Goal: Task Accomplishment & Management: Complete application form

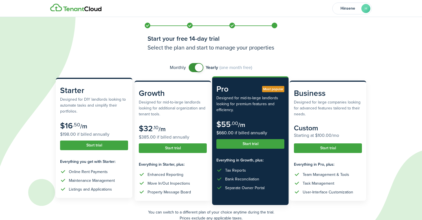
click at [89, 148] on button "Start trial" at bounding box center [94, 145] width 68 height 10
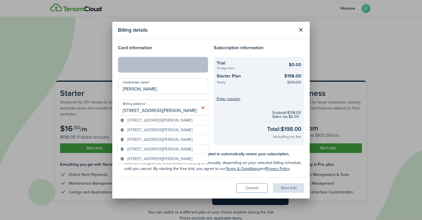
click at [174, 127] on span "[STREET_ADDRESS][PERSON_NAME]" at bounding box center [159, 130] width 65 height 6
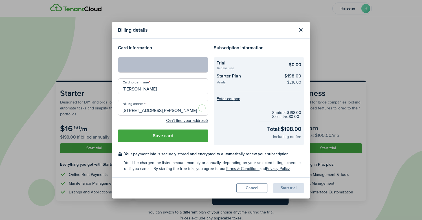
click at [178, 136] on button "Save card" at bounding box center [163, 135] width 90 height 12
type input "[STREET_ADDRESS][PERSON_NAME]"
type input "[GEOGRAPHIC_DATA]"
type input "NC"
type input "28134"
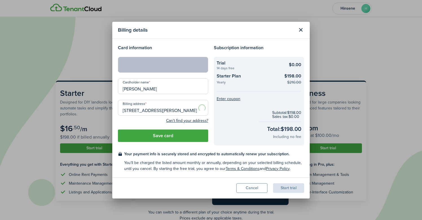
type input "[GEOGRAPHIC_DATA]"
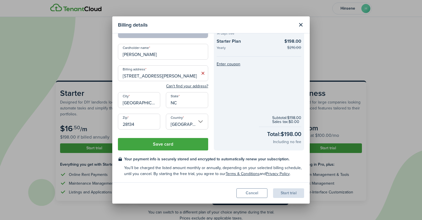
scroll to position [29, 0]
click at [175, 145] on button "Save card" at bounding box center [163, 144] width 90 height 12
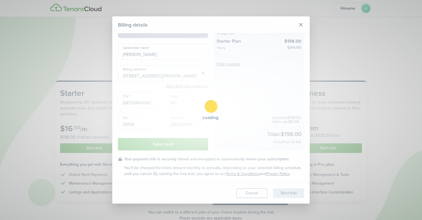
scroll to position [0, 0]
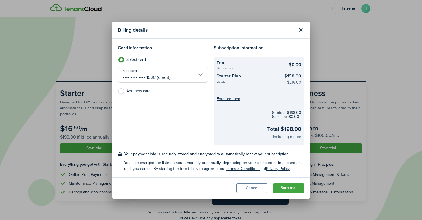
click at [223, 82] on checkout-summary-item-description "Yearly" at bounding box center [249, 82] width 64 height 5
click at [298, 65] on checkout-summary-item-main-price "$0.00" at bounding box center [295, 64] width 12 height 7
click at [299, 77] on checkout-summary-item-main-price "$198.00" at bounding box center [292, 76] width 17 height 7
click at [244, 185] on button "Cancel" at bounding box center [252, 188] width 31 height 10
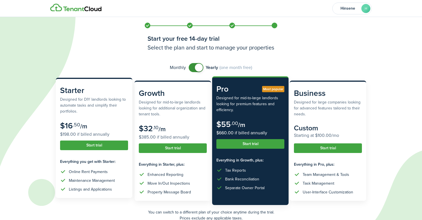
click at [104, 143] on button "Start trial" at bounding box center [94, 145] width 68 height 10
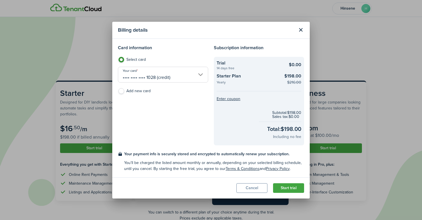
click at [301, 29] on button "Close modal" at bounding box center [301, 30] width 10 height 10
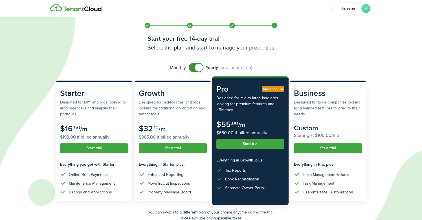
checkbox input "false"
click at [198, 67] on span at bounding box center [199, 68] width 8 height 8
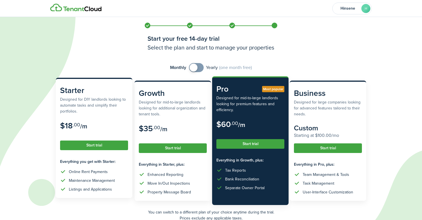
click at [93, 145] on button "Start trial" at bounding box center [94, 145] width 68 height 10
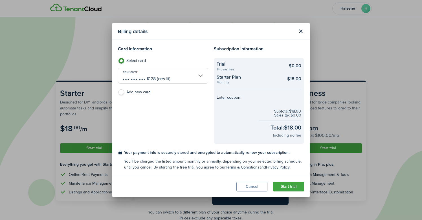
click at [284, 185] on button "Start trial" at bounding box center [288, 186] width 31 height 10
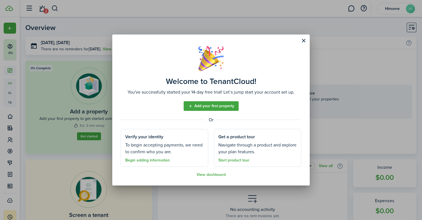
click at [227, 108] on link "Add your first property" at bounding box center [211, 106] width 55 height 10
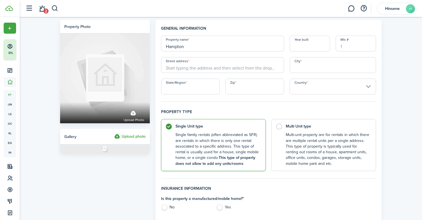
type input "Hampton"
click at [306, 48] on input "Year built" at bounding box center [310, 44] width 40 height 16
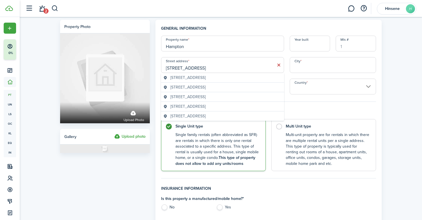
click at [252, 75] on geo-item "[STREET_ADDRESS]" at bounding box center [222, 78] width 119 height 6
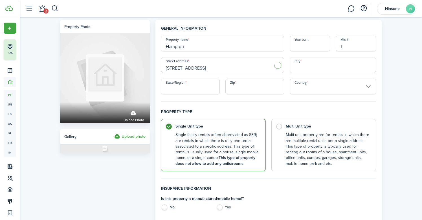
type input "[STREET_ADDRESS]"
type input "Charlotte"
type input "NC"
type input "28208"
type input "[GEOGRAPHIC_DATA]"
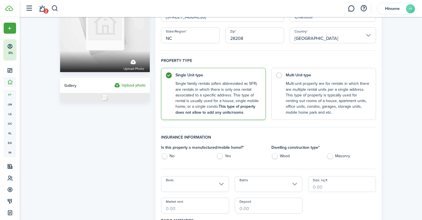
scroll to position [52, 0]
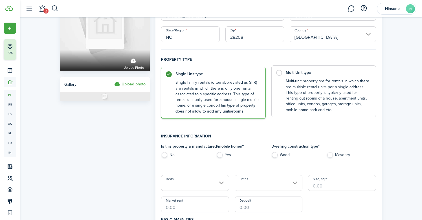
click at [301, 72] on control-radio-card-title "Multi Unit type" at bounding box center [328, 73] width 84 height 6
radio input "false"
radio input "true"
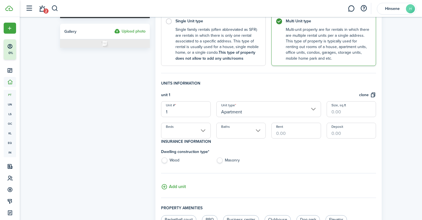
scroll to position [108, 0]
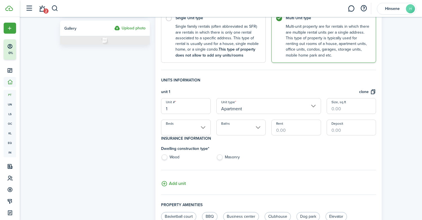
click at [199, 126] on input "Beds" at bounding box center [185, 127] width 49 height 16
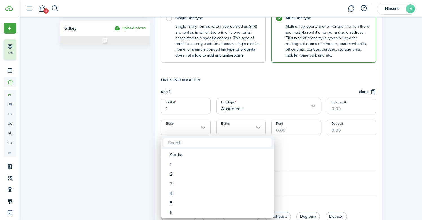
click at [245, 107] on div at bounding box center [211, 110] width 513 height 310
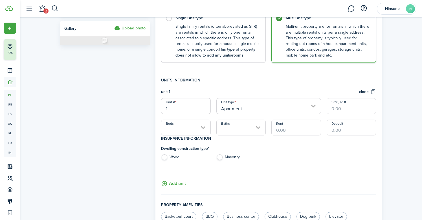
click at [245, 107] on input "Apartment" at bounding box center [268, 106] width 105 height 16
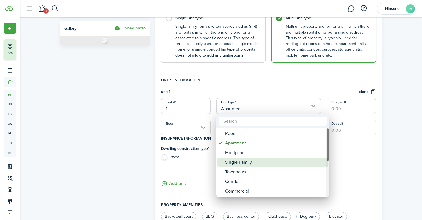
click at [230, 162] on div "Single-Family" at bounding box center [275, 162] width 100 height 10
type input "Single-Family"
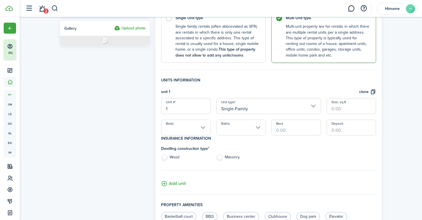
click at [207, 126] on input "Beds" at bounding box center [185, 127] width 49 height 16
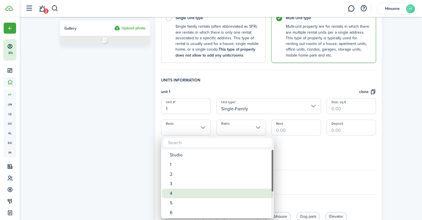
click at [179, 191] on div "4" at bounding box center [220, 193] width 100 height 10
type input "4"
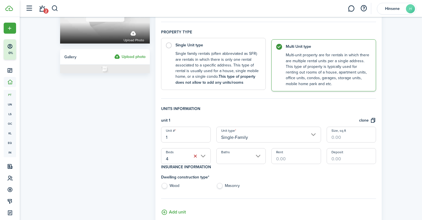
scroll to position [80, 0]
click at [241, 135] on input "Single-Family" at bounding box center [268, 134] width 105 height 16
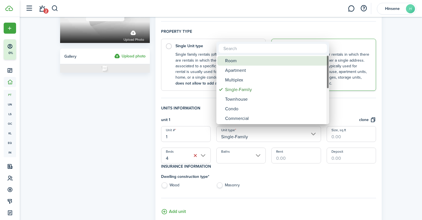
click at [236, 63] on div "Room" at bounding box center [275, 61] width 100 height 10
type input "Room"
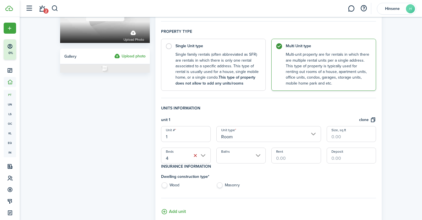
click at [204, 156] on input "4" at bounding box center [185, 155] width 49 height 16
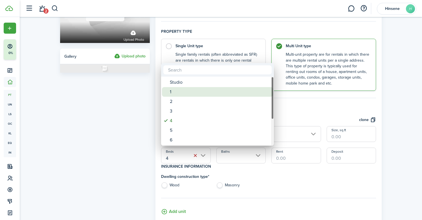
click at [179, 90] on div "1" at bounding box center [220, 92] width 100 height 10
type input "1"
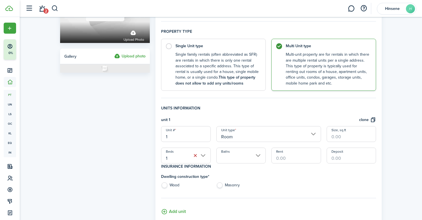
click at [283, 155] on input "Rent" at bounding box center [296, 155] width 49 height 16
click at [259, 155] on input "Baths" at bounding box center [240, 155] width 49 height 16
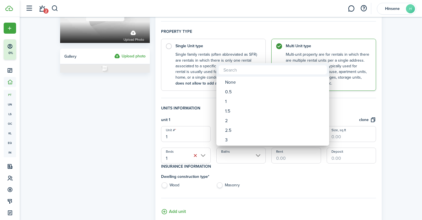
click at [245, 165] on div at bounding box center [211, 110] width 513 height 310
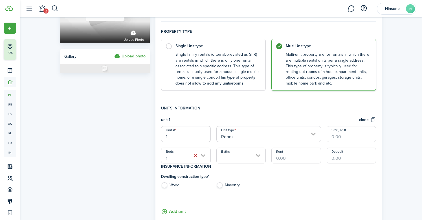
click at [179, 184] on label "Wood" at bounding box center [185, 186] width 49 height 8
radio input "true"
click at [279, 159] on input "Rent" at bounding box center [296, 155] width 49 height 16
type input "$1,000.00"
click at [298, 177] on div "Dwelling construction type * Wood Masonry" at bounding box center [268, 181] width 221 height 17
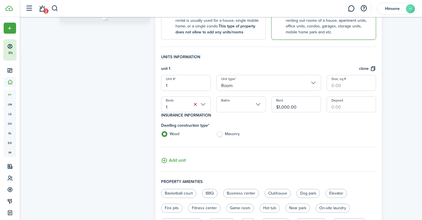
scroll to position [139, 0]
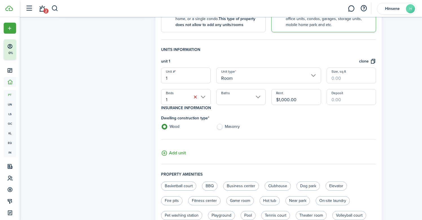
click at [169, 153] on button "Add unit" at bounding box center [173, 151] width 25 height 10
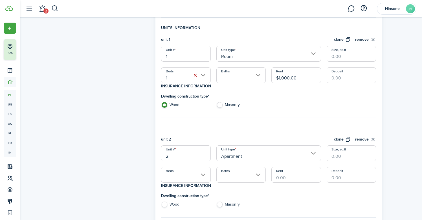
scroll to position [158, 0]
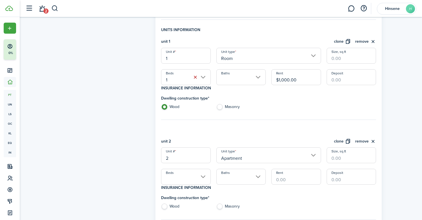
click at [233, 160] on input "Apartment" at bounding box center [268, 155] width 105 height 16
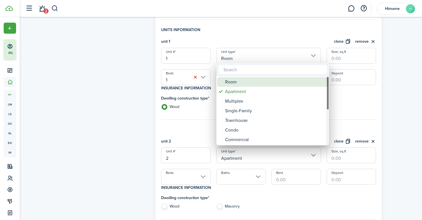
click at [238, 78] on div "Room" at bounding box center [275, 82] width 100 height 10
type input "Room"
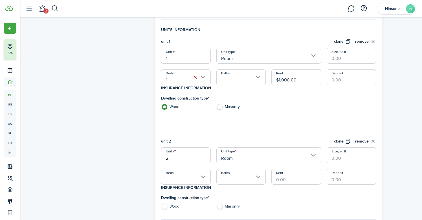
click at [193, 169] on input "Beds" at bounding box center [185, 176] width 49 height 16
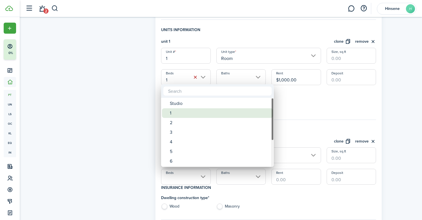
click at [185, 116] on div "1" at bounding box center [220, 113] width 100 height 10
type input "1"
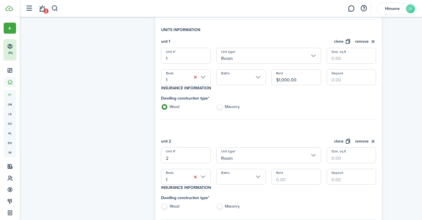
click at [235, 179] on input "Baths" at bounding box center [240, 176] width 49 height 16
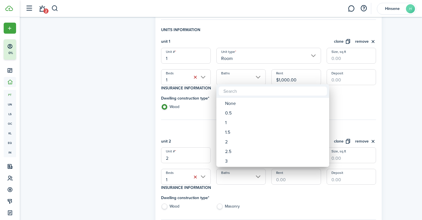
click at [250, 188] on div at bounding box center [211, 110] width 513 height 310
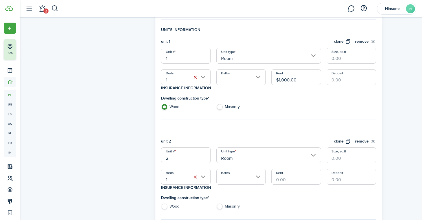
click at [279, 181] on input "Rent" at bounding box center [296, 176] width 49 height 16
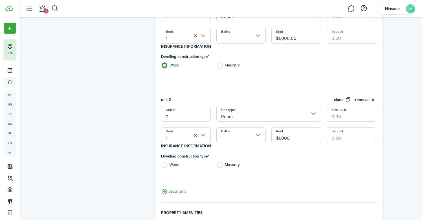
scroll to position [207, 0]
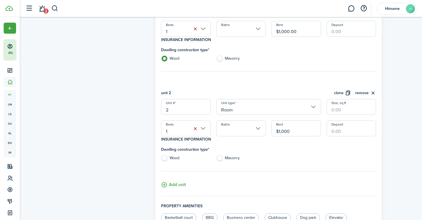
type input "$1,000.00"
click at [178, 155] on label "Wood" at bounding box center [185, 159] width 49 height 8
radio input "true"
click at [180, 179] on button "Add unit" at bounding box center [173, 183] width 25 height 10
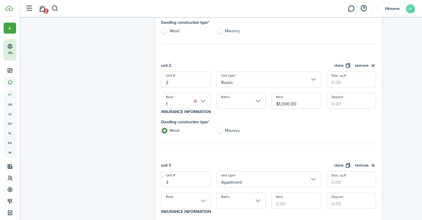
scroll to position [241, 0]
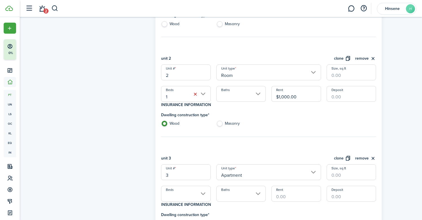
click at [203, 192] on input "Beds" at bounding box center [185, 193] width 49 height 16
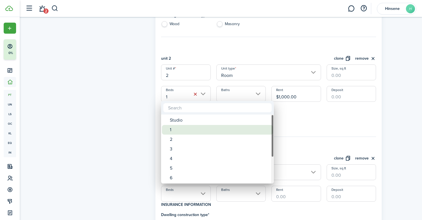
click at [185, 129] on div "1" at bounding box center [220, 130] width 100 height 10
type input "1"
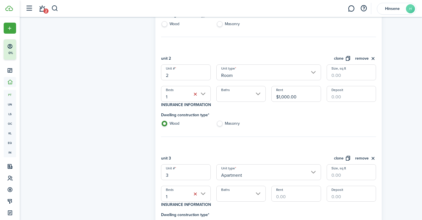
click at [229, 167] on input "Apartment" at bounding box center [268, 172] width 105 height 16
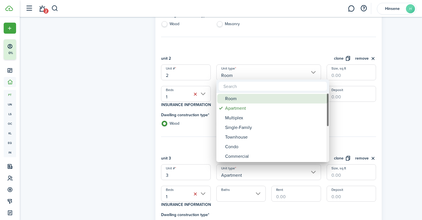
click at [237, 100] on div "Room" at bounding box center [275, 99] width 100 height 10
type input "Room"
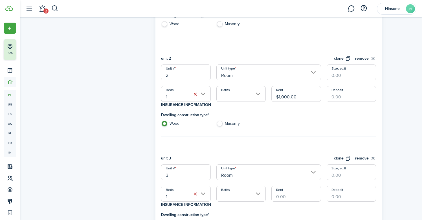
click at [282, 197] on input "Rent" at bounding box center [296, 193] width 49 height 16
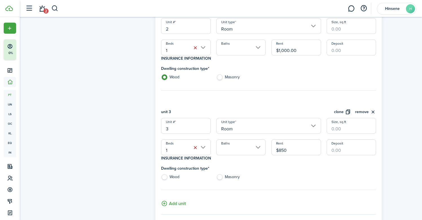
scroll to position [287, 0]
type input "$850.00"
click at [179, 175] on label "Wood" at bounding box center [185, 178] width 49 height 8
radio input "true"
click at [182, 200] on button "Add unit" at bounding box center [173, 202] width 25 height 10
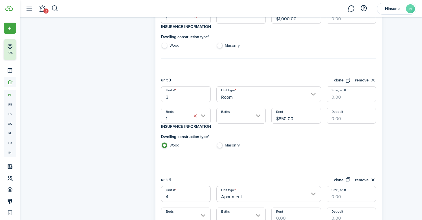
scroll to position [353, 0]
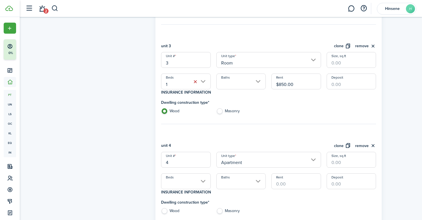
click at [194, 179] on input "Beds" at bounding box center [185, 181] width 49 height 16
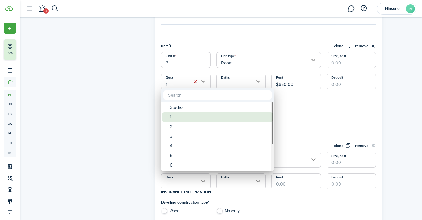
click at [189, 118] on div "1" at bounding box center [220, 117] width 100 height 10
type input "1"
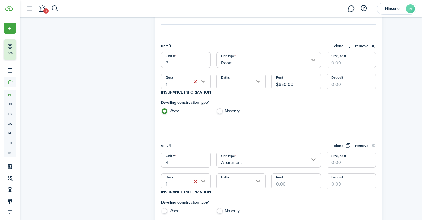
click at [244, 154] on input "Apartment" at bounding box center [268, 160] width 105 height 16
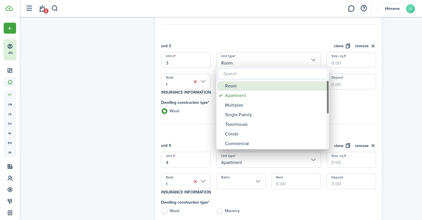
click at [241, 87] on div "Room" at bounding box center [275, 86] width 100 height 10
type input "Room"
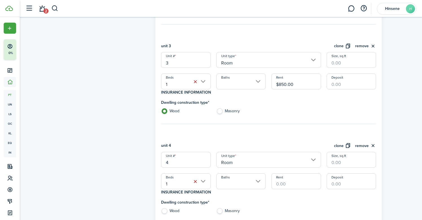
click at [285, 185] on input "Rent" at bounding box center [296, 181] width 49 height 16
type input "$800.00"
click at [264, 199] on h4 "Dwelling construction type *" at bounding box center [213, 202] width 105 height 6
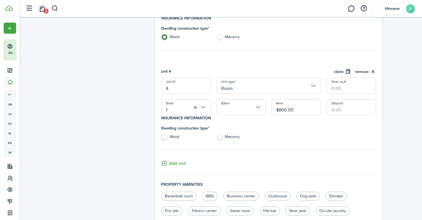
scroll to position [430, 0]
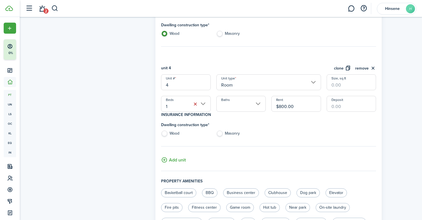
click at [182, 157] on button "Add unit" at bounding box center [173, 158] width 25 height 10
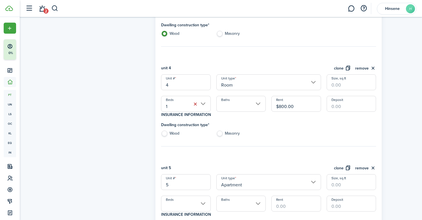
click at [231, 184] on input "Apartment" at bounding box center [268, 182] width 105 height 16
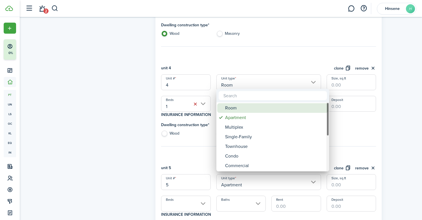
click at [233, 106] on div "Room" at bounding box center [275, 108] width 100 height 10
type input "Room"
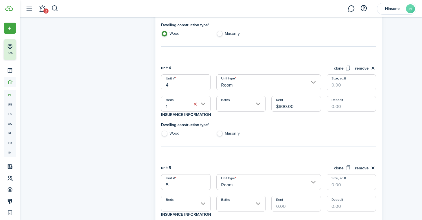
click at [183, 199] on input "Beds" at bounding box center [185, 203] width 49 height 16
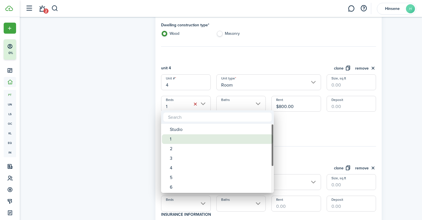
click at [179, 135] on div "1" at bounding box center [220, 139] width 100 height 10
type input "1"
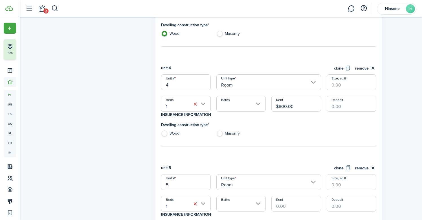
click at [280, 204] on input "Rent" at bounding box center [296, 203] width 49 height 16
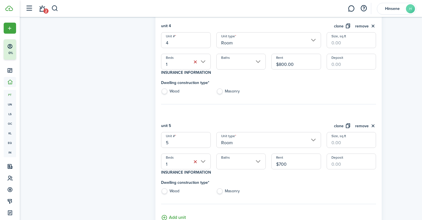
type input "$700.00"
click at [175, 186] on div "Dwelling construction type * Wood Masonry" at bounding box center [213, 187] width 110 height 17
click at [165, 89] on label "Wood" at bounding box center [185, 92] width 49 height 8
radio input "true"
click at [165, 188] on label "Wood" at bounding box center [185, 192] width 49 height 8
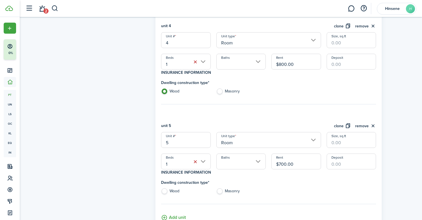
radio input "true"
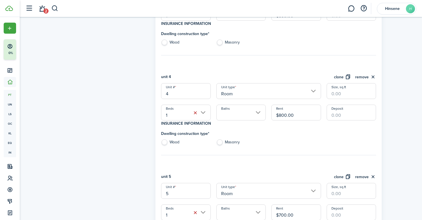
scroll to position [382, 0]
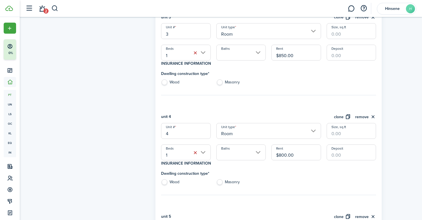
click at [166, 82] on label "Wood" at bounding box center [185, 83] width 49 height 8
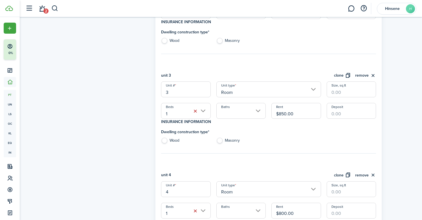
scroll to position [320, 0]
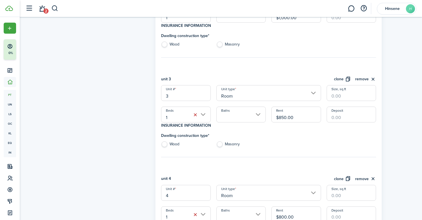
click at [165, 143] on label "Wood" at bounding box center [185, 145] width 49 height 8
click at [163, 45] on label "Wood" at bounding box center [185, 45] width 49 height 8
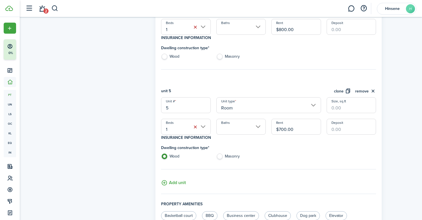
scroll to position [514, 0]
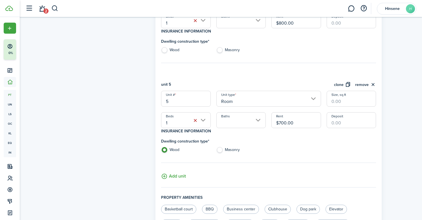
click at [178, 175] on button "Add unit" at bounding box center [173, 175] width 25 height 10
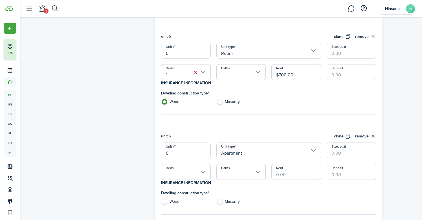
scroll to position [570, 0]
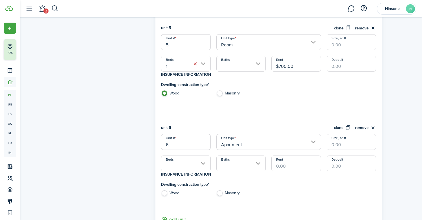
click at [192, 171] on h4 "Insurance information" at bounding box center [268, 176] width 215 height 10
click at [192, 162] on input "Beds" at bounding box center [185, 163] width 49 height 16
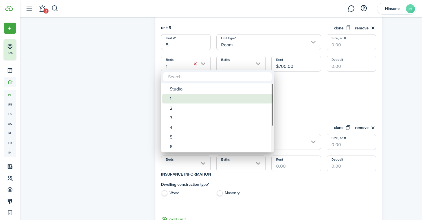
click at [187, 98] on div "1" at bounding box center [220, 99] width 100 height 10
type input "1"
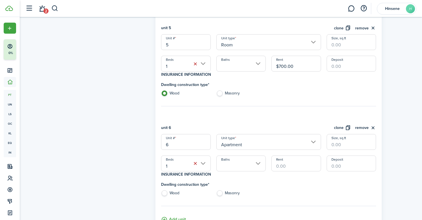
click at [242, 163] on input "Baths" at bounding box center [240, 163] width 49 height 16
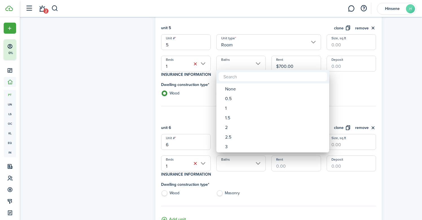
click at [274, 181] on div at bounding box center [211, 110] width 513 height 310
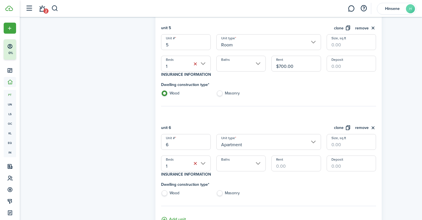
click at [246, 145] on input "Apartment" at bounding box center [268, 142] width 105 height 16
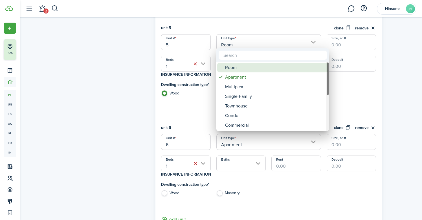
click at [242, 68] on div "Room" at bounding box center [275, 68] width 100 height 10
type input "Room"
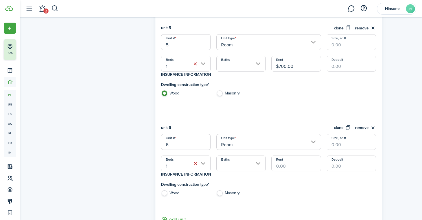
click at [290, 161] on input "Rent" at bounding box center [296, 163] width 49 height 16
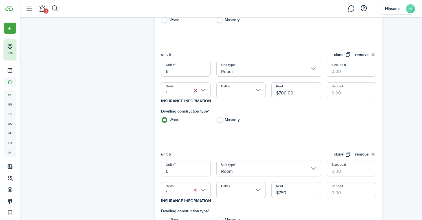
scroll to position [613, 0]
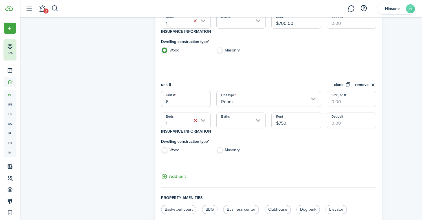
type input "$750.00"
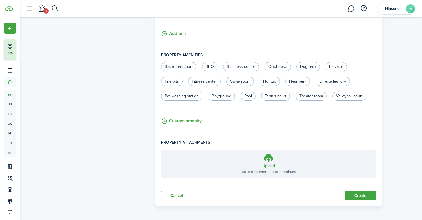
scroll to position [755, 0]
click at [329, 77] on label "On-site laundry" at bounding box center [333, 81] width 34 height 9
radio input "true"
click at [352, 197] on button "Create" at bounding box center [360, 196] width 31 height 10
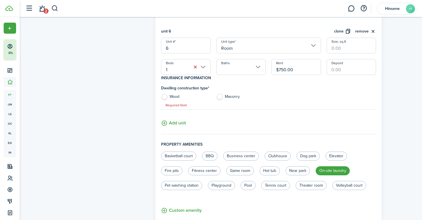
scroll to position [653, 0]
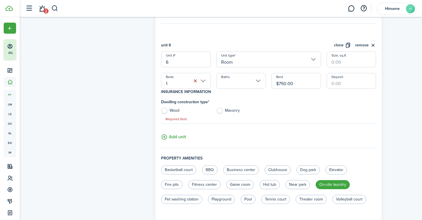
click at [174, 109] on label "Wood" at bounding box center [185, 112] width 49 height 8
radio input "true"
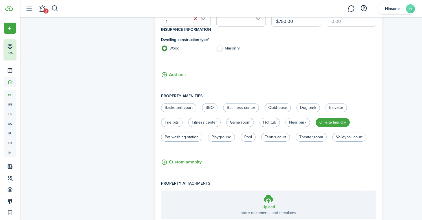
scroll to position [741, 0]
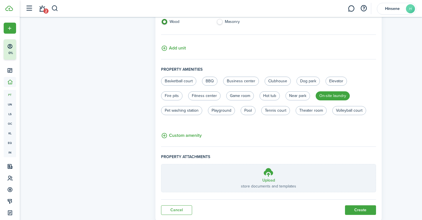
click at [351, 211] on button "Create" at bounding box center [360, 210] width 31 height 10
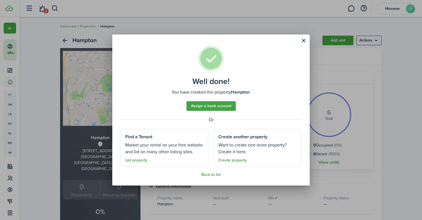
click at [221, 107] on link "Assign a bank account" at bounding box center [211, 106] width 49 height 10
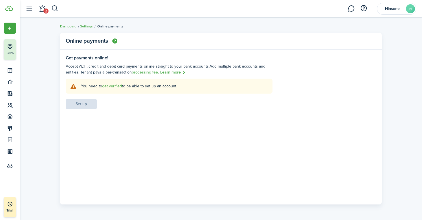
click at [89, 102] on settings-fieldset-body "You need to get verified to be able to set up an account. Set up" at bounding box center [169, 93] width 207 height 30
click at [116, 86] on link "get verified" at bounding box center [112, 86] width 20 height 6
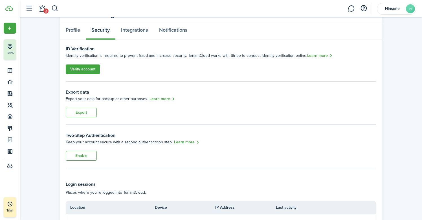
scroll to position [29, 0]
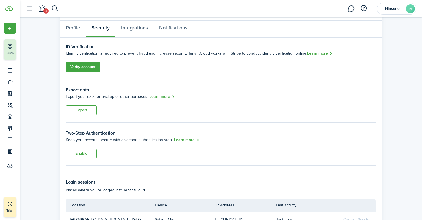
click at [89, 69] on link "Verify account" at bounding box center [83, 67] width 34 height 10
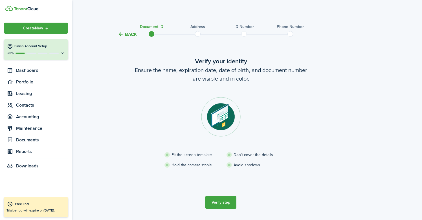
click at [40, 51] on div "25%" at bounding box center [36, 53] width 58 height 5
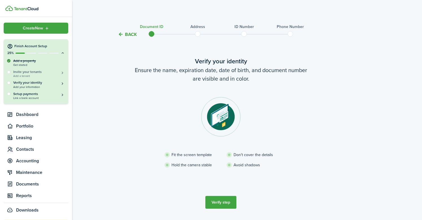
click at [39, 73] on h5 "Invite your tenants" at bounding box center [39, 71] width 52 height 5
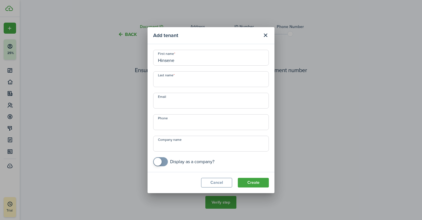
type input "Hinsene"
type input "[PERSON_NAME]"
type input "hsa"
type input "[EMAIL_ADDRESS][DOMAIN_NAME]"
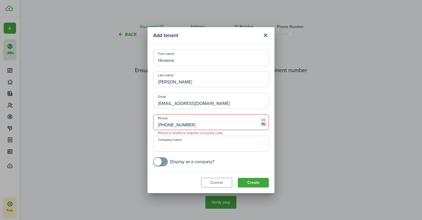
type input "[PHONE_NUMBER]"
click at [251, 181] on button "Create" at bounding box center [253, 183] width 31 height 10
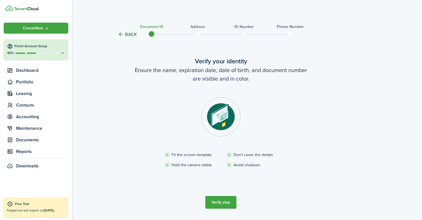
click at [9, 49] on button "Finish Account Setup 50%" at bounding box center [36, 49] width 65 height 20
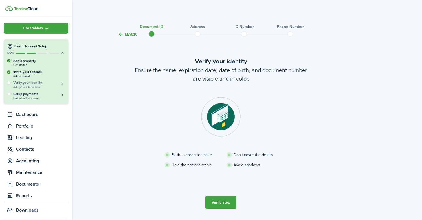
click at [32, 86] on span "Add your information" at bounding box center [39, 86] width 52 height 3
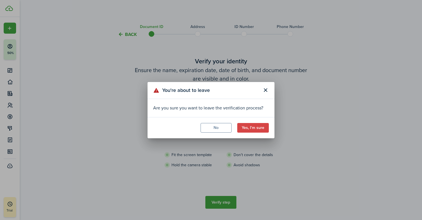
click at [244, 125] on button "Yes, I'm sure" at bounding box center [253, 128] width 32 height 10
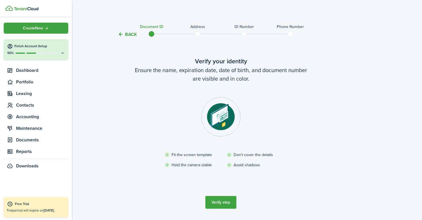
click at [21, 56] on button "Finish Account Setup 50%" at bounding box center [36, 49] width 65 height 20
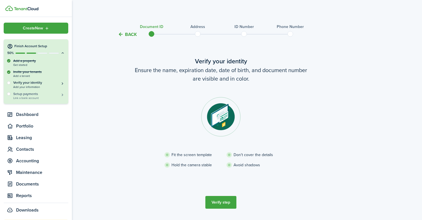
click at [36, 97] on span "Link a bank account" at bounding box center [39, 97] width 52 height 3
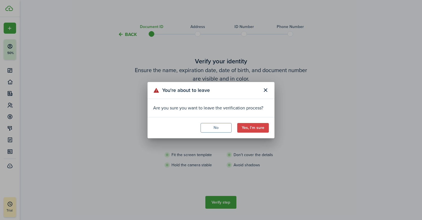
click at [209, 139] on div "You're about to leave Are you sure you want to leave the verification process? …" at bounding box center [211, 110] width 422 height 220
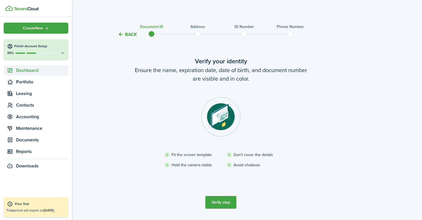
click at [31, 68] on span "Dashboard" at bounding box center [42, 70] width 52 height 7
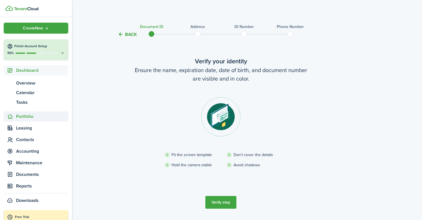
click at [26, 117] on span "Portfolio" at bounding box center [42, 116] width 52 height 7
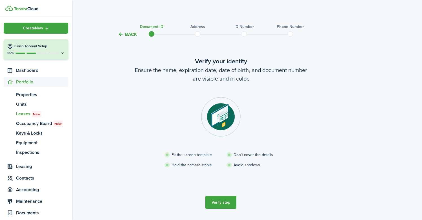
click at [29, 114] on span "Leases New" at bounding box center [42, 113] width 52 height 7
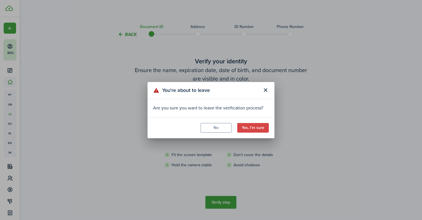
click at [243, 124] on button "Yes, I'm sure" at bounding box center [253, 128] width 32 height 10
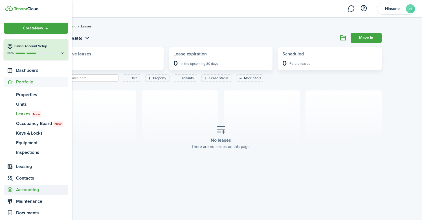
scroll to position [31, 0]
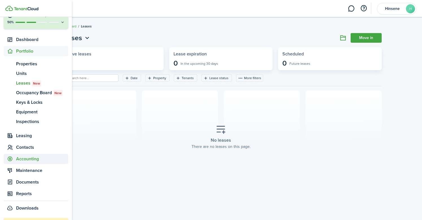
click at [30, 157] on span "Accounting" at bounding box center [42, 158] width 52 height 7
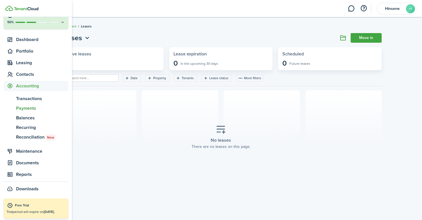
click at [30, 106] on span "Payments" at bounding box center [42, 108] width 52 height 7
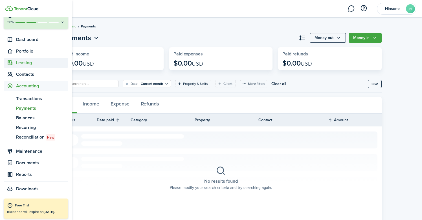
click at [27, 64] on span "Leasing" at bounding box center [42, 62] width 52 height 7
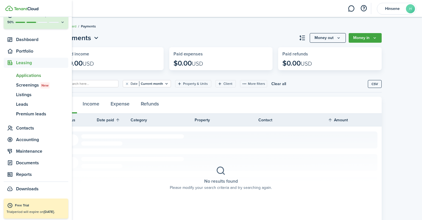
click at [32, 77] on span "Applications" at bounding box center [42, 75] width 52 height 7
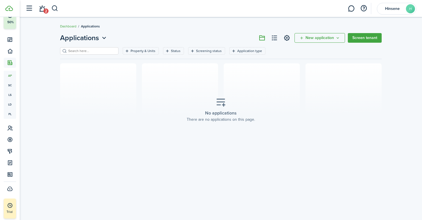
click at [320, 34] on button "New application" at bounding box center [320, 38] width 51 height 10
click at [319, 50] on link "Add application" at bounding box center [320, 50] width 49 height 10
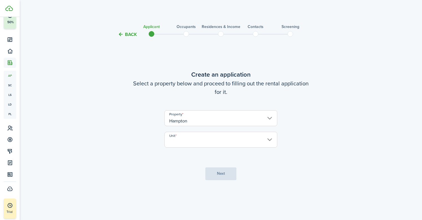
click at [186, 145] on input "Unit" at bounding box center [221, 140] width 113 height 16
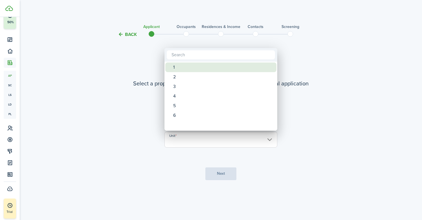
click at [184, 69] on div "1" at bounding box center [223, 67] width 100 height 10
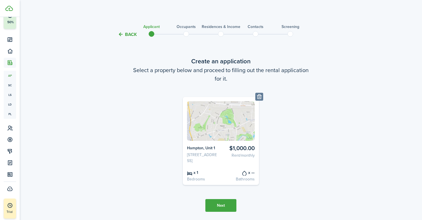
click at [260, 98] on button "Delete" at bounding box center [259, 97] width 8 height 8
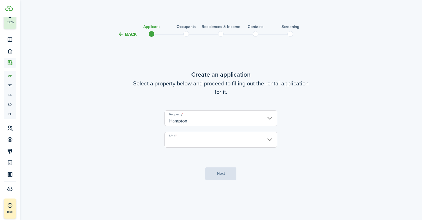
click at [203, 145] on input "Unit" at bounding box center [221, 140] width 113 height 16
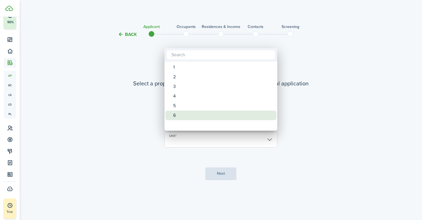
click at [194, 115] on div "6" at bounding box center [223, 115] width 100 height 10
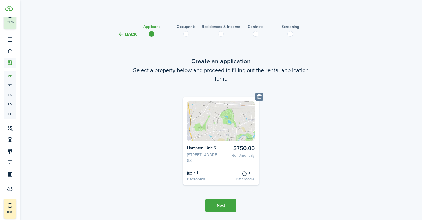
click at [296, 125] on form "$750.00 Rent/monthly [GEOGRAPHIC_DATA][STREET_ADDRESS] x 1 Bedrooms x — Bathroo…" at bounding box center [220, 141] width 237 height 88
click at [260, 95] on button "Delete" at bounding box center [259, 97] width 8 height 8
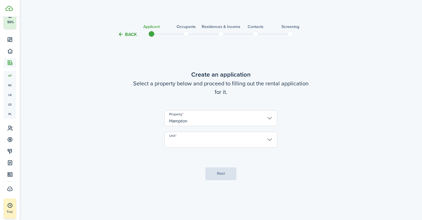
click at [136, 31] on tc-wizard-header "Back Applicant Occupants Residences & income Contacts Screening" at bounding box center [221, 32] width 246 height 25
click at [131, 35] on button "Back" at bounding box center [127, 34] width 19 height 6
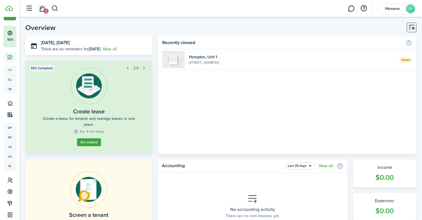
scroll to position [13, 0]
click at [96, 141] on link "Get started" at bounding box center [89, 142] width 24 height 8
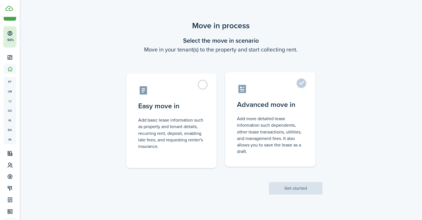
click at [249, 103] on control-radio-card-title "Advanced move in" at bounding box center [270, 104] width 67 height 10
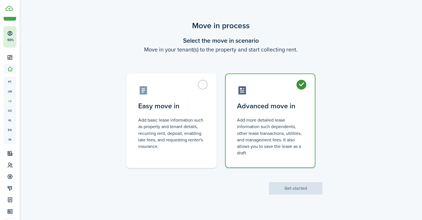
radio input "true"
click at [286, 191] on button "Get started" at bounding box center [296, 188] width 54 height 12
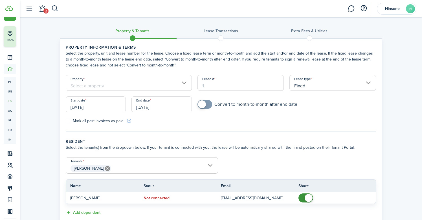
click at [178, 86] on input "Property" at bounding box center [129, 83] width 126 height 16
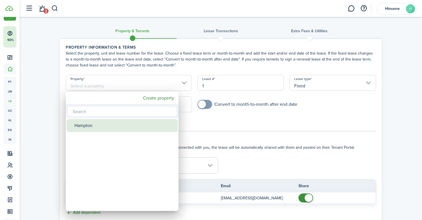
click at [159, 127] on div "Hampton" at bounding box center [125, 125] width 100 height 13
type input "Hampton"
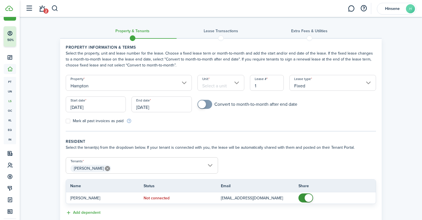
click at [221, 89] on input "Unit" at bounding box center [221, 83] width 47 height 16
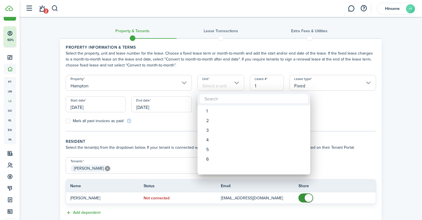
click at [177, 126] on div at bounding box center [211, 110] width 513 height 310
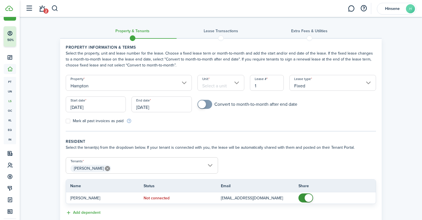
click at [301, 87] on input "Fixed" at bounding box center [333, 83] width 87 height 16
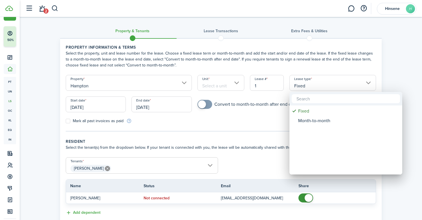
click at [301, 87] on div at bounding box center [211, 110] width 513 height 310
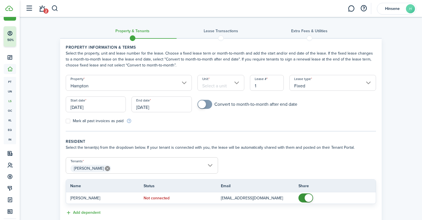
click at [301, 87] on input "Fixed" at bounding box center [333, 83] width 87 height 16
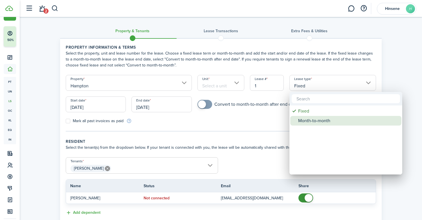
click at [310, 122] on div "Month-to-month" at bounding box center [348, 121] width 100 height 10
type input "Month-to-month"
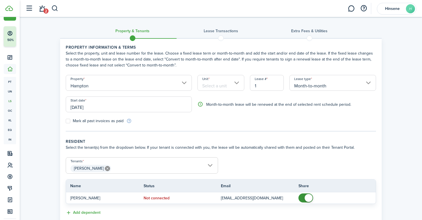
click at [219, 86] on input "Unit" at bounding box center [221, 83] width 47 height 16
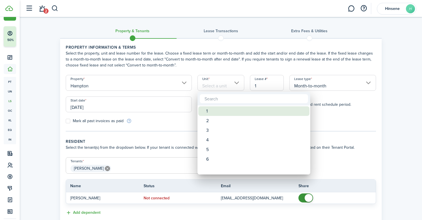
click at [220, 110] on div "1" at bounding box center [256, 111] width 100 height 10
type input "1"
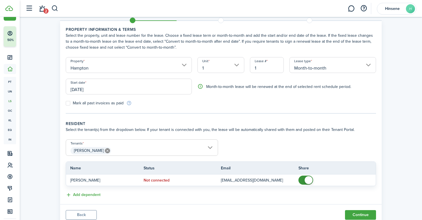
scroll to position [23, 0]
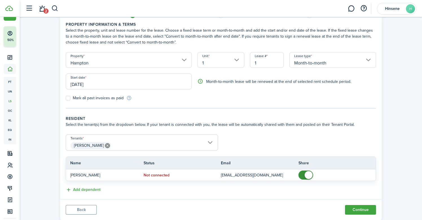
click at [355, 208] on button "Continue" at bounding box center [360, 210] width 31 height 10
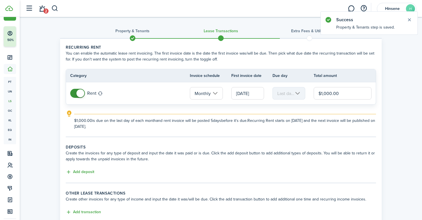
click at [213, 94] on input "Monthly" at bounding box center [206, 93] width 33 height 12
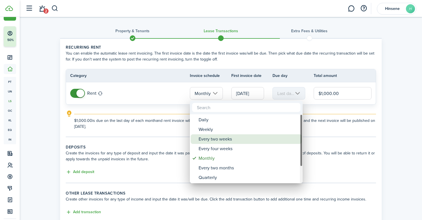
click at [215, 139] on div "Every two weeks" at bounding box center [249, 139] width 100 height 10
type input "Every two weeks"
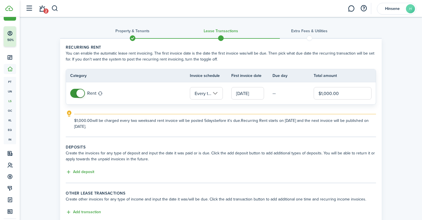
click at [249, 127] on explanation-description "$1,000.00 will be charged every two weeks and rent invoice will be posted 5 day…" at bounding box center [225, 123] width 302 height 12
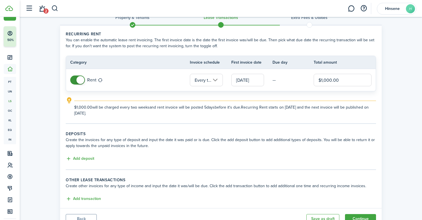
scroll to position [20, 0]
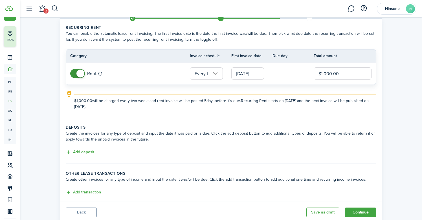
click at [342, 76] on input "$1,000.00" at bounding box center [343, 73] width 58 height 12
drag, startPoint x: 342, startPoint y: 76, endPoint x: 325, endPoint y: 76, distance: 17.5
click at [325, 76] on input "$1,000.00" at bounding box center [343, 73] width 58 height 12
type input "$500.00"
click at [273, 120] on panel-main-body "Recurring rent You can enable the automatic lease rent invoicing. The first inv…" at bounding box center [221, 110] width 322 height 182
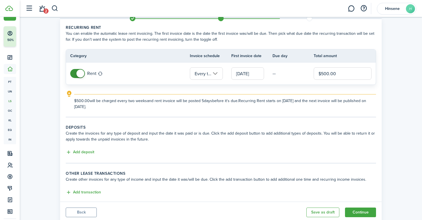
click at [365, 209] on button "Continue" at bounding box center [360, 212] width 31 height 10
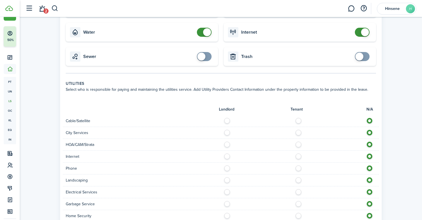
scroll to position [141, 0]
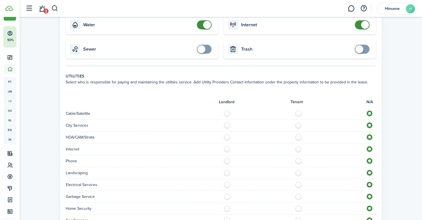
click at [227, 149] on label at bounding box center [229, 147] width 10 height 3
radio input "true"
click at [226, 182] on label at bounding box center [229, 182] width 10 height 3
radio input "true"
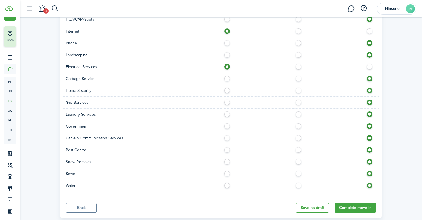
scroll to position [260, 0]
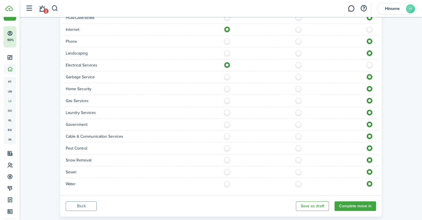
click at [229, 183] on label at bounding box center [229, 182] width 10 height 3
radio input "true"
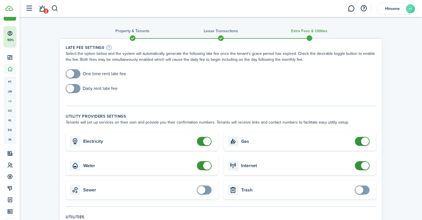
scroll to position [0, 0]
checkbox input "true"
click at [74, 72] on span at bounding box center [73, 73] width 6 height 9
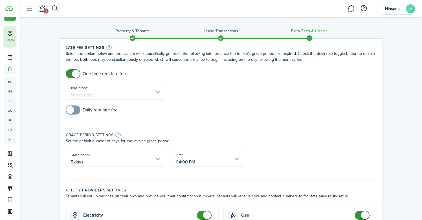
click at [100, 95] on input "Type of fee" at bounding box center [116, 92] width 100 height 16
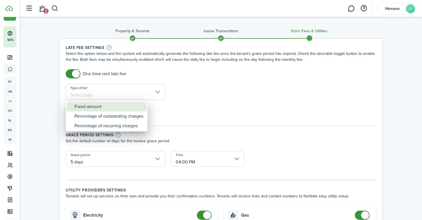
click at [101, 110] on div "Fixed amount" at bounding box center [109, 107] width 69 height 10
type input "Fixed amount"
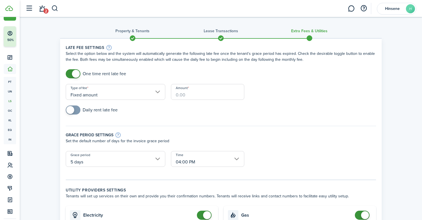
click at [184, 93] on input "Amount" at bounding box center [207, 92] width 73 height 16
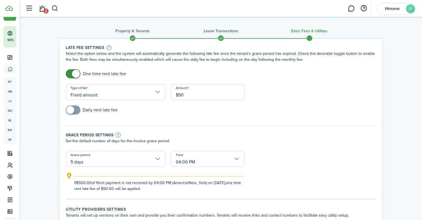
type input "$50.00"
click at [188, 117] on div "Daily rent late fee" at bounding box center [221, 112] width 316 height 15
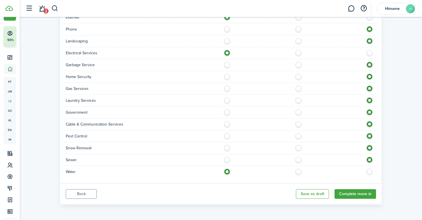
scroll to position [365, 0]
click at [348, 194] on button "Complete move in" at bounding box center [355, 194] width 41 height 10
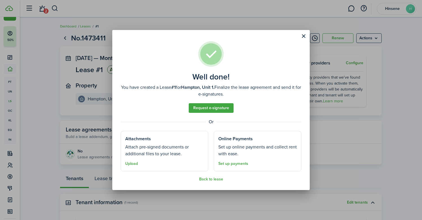
click at [302, 37] on button "Close modal" at bounding box center [304, 36] width 10 height 10
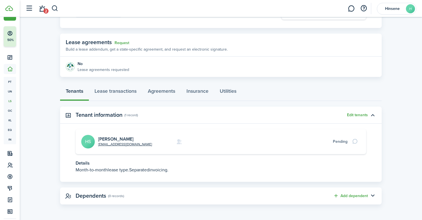
scroll to position [87, 0]
click at [168, 89] on link "Agreements" at bounding box center [161, 92] width 39 height 17
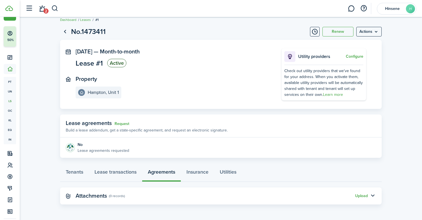
scroll to position [6, 0]
click at [123, 122] on link "Request" at bounding box center [122, 124] width 15 height 5
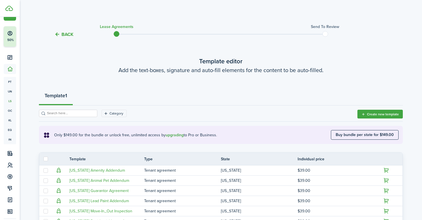
click at [379, 116] on button "Create new template" at bounding box center [380, 114] width 45 height 9
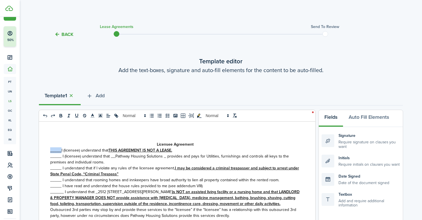
drag, startPoint x: 62, startPoint y: 150, endPoint x: 46, endPoint y: 149, distance: 15.6
click at [385, 163] on div "Initials Require initials on clauses you want" at bounding box center [361, 160] width 78 height 13
click at [60, 149] on strong "_____" at bounding box center [55, 150] width 11 height 6
click at [329, 160] on div "Initials Require initials on clauses you want" at bounding box center [361, 160] width 78 height 13
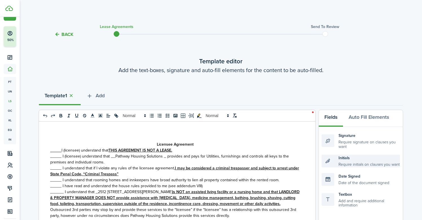
click at [348, 158] on div "Initials Require initials on clauses you want" at bounding box center [361, 160] width 78 height 13
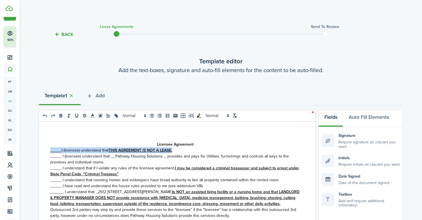
drag, startPoint x: 180, startPoint y: 152, endPoint x: 41, endPoint y: 149, distance: 139.2
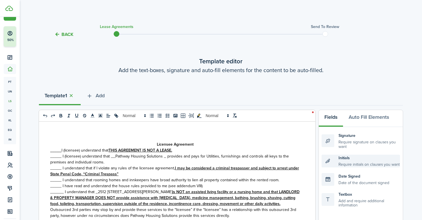
click at [349, 162] on div "Initials Require initials on clauses you want" at bounding box center [361, 160] width 78 height 13
click at [334, 161] on div "Initials Require initials on clauses you want" at bounding box center [361, 160] width 78 height 13
click at [326, 162] on div "Initials Require initials on clauses you want" at bounding box center [361, 160] width 78 height 13
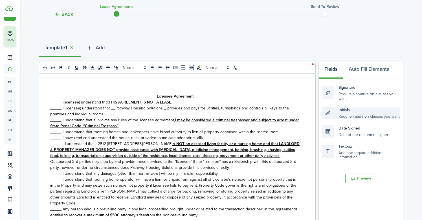
scroll to position [48, 0]
click at [354, 171] on document-aside-settings "Fields Auto Fill Elements Signature Require signature on clauses you want Initi…" at bounding box center [361, 179] width 85 height 234
click at [354, 176] on button "Preview" at bounding box center [360, 178] width 31 height 10
click at [370, 71] on button "Auto Fill Elements" at bounding box center [369, 70] width 52 height 17
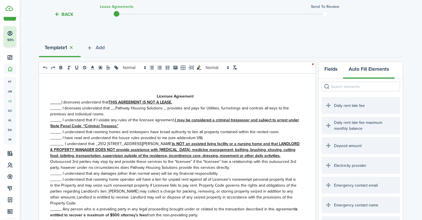
click at [336, 71] on button "Fields" at bounding box center [331, 70] width 24 height 17
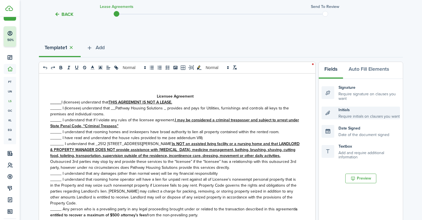
click at [326, 112] on div "Initials Require initials on clauses you want" at bounding box center [361, 112] width 78 height 13
click at [347, 109] on div "Initials Require initials on clauses you want" at bounding box center [361, 112] width 78 height 13
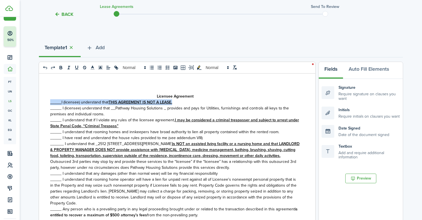
drag, startPoint x: 178, startPoint y: 102, endPoint x: 45, endPoint y: 100, distance: 132.1
click at [45, 100] on div "Licensee Agreement _____ I (licensee) understand that THIS AGREEMENT IS NOT A L…" at bounding box center [175, 184] width 272 height 222
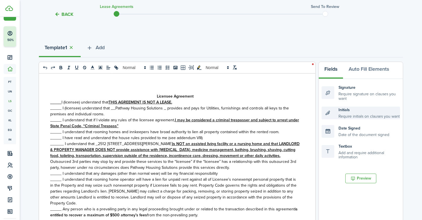
click at [363, 110] on div "Initials Require initials on clauses you want" at bounding box center [361, 112] width 78 height 13
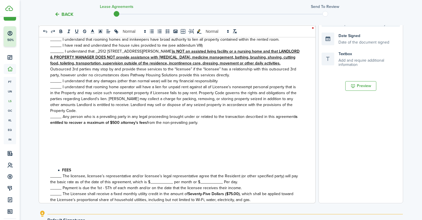
scroll to position [143, 0]
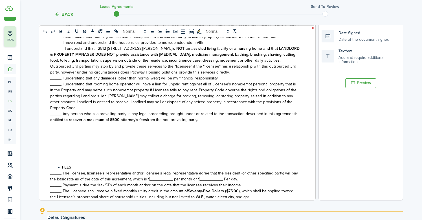
click at [84, 152] on p at bounding box center [175, 149] width 250 height 6
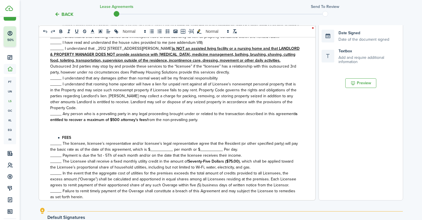
click at [71, 124] on p at bounding box center [175, 125] width 250 height 6
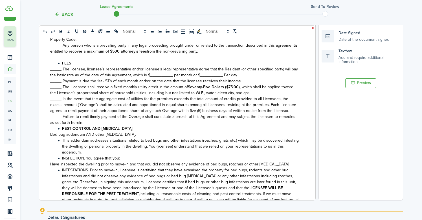
scroll to position [75, 0]
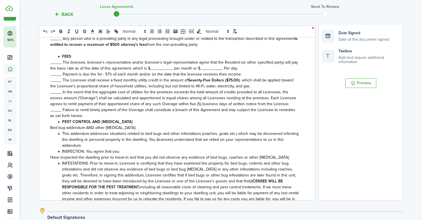
click at [85, 115] on p "_____ Failure to remit timely payment of the Overage shall constitute a breach …" at bounding box center [175, 113] width 250 height 12
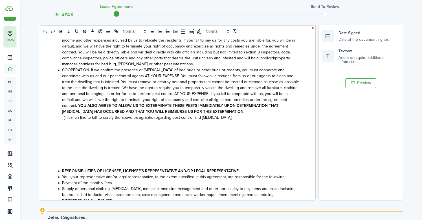
scroll to position [239, 0]
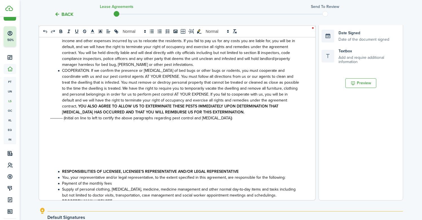
click at [186, 109] on li "COOPERATION. If we confirm the presence or [MEDICAL_DATA] of bed bugs or other …" at bounding box center [178, 90] width 244 height 47
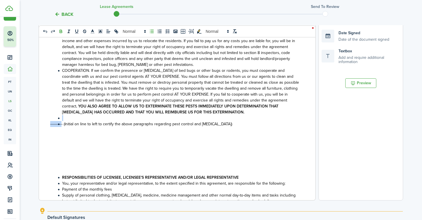
drag, startPoint x: 62, startPoint y: 124, endPoint x: 54, endPoint y: 115, distance: 11.6
click at [55, 115] on div "Licensee Agreement _____ I (licensee) understand that THIS AGREEMENT IS NOT A L…" at bounding box center [175, 89] width 272 height 222
click at [62, 115] on span at bounding box center [62, 120] width 0 height 10
drag, startPoint x: 60, startPoint y: 124, endPoint x: 53, endPoint y: 119, distance: 8.2
click at [62, 121] on span at bounding box center [62, 126] width 0 height 10
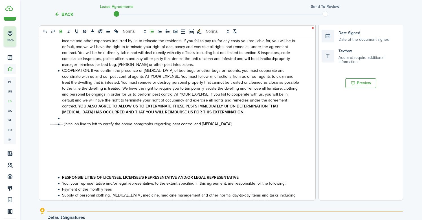
click at [62, 121] on span at bounding box center [62, 126] width 0 height 10
drag, startPoint x: 62, startPoint y: 123, endPoint x: 54, endPoint y: 116, distance: 10.4
click at [54, 116] on div "Licensee Agreement _____ I (licensee) understand that THIS AGREEMENT IS NOT A L…" at bounding box center [175, 89] width 272 height 222
click at [125, 177] on strong "RESPONSIBILITIES OF LICENSEE, LICENSEE’S REPRESENTATIVE AND/OR LEGAL REPRESENTA…" at bounding box center [150, 177] width 177 height 6
click at [81, 161] on p at bounding box center [175, 159] width 250 height 6
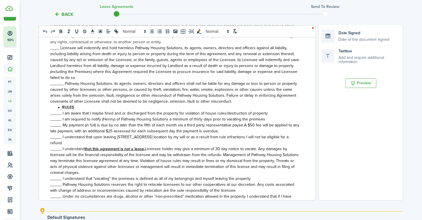
scroll to position [569, 0]
click at [237, 103] on p "______ Pathway Housing Solutions, its agents, owners, directors and officers sh…" at bounding box center [175, 93] width 250 height 24
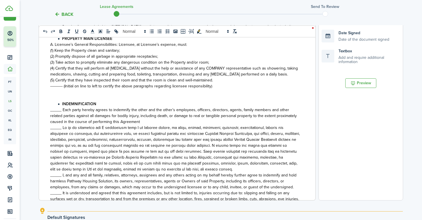
scroll to position [371, 0]
click at [70, 95] on p at bounding box center [175, 92] width 250 height 6
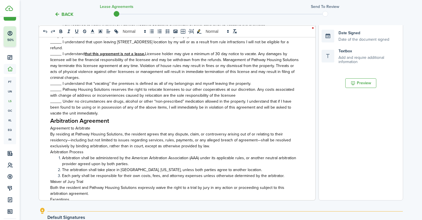
scroll to position [665, 0]
click at [84, 113] on p "_____ Under no circumstances are drugs, alcohol or other “non-prescribed” medic…" at bounding box center [175, 107] width 250 height 18
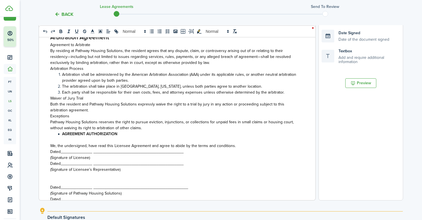
scroll to position [747, 0]
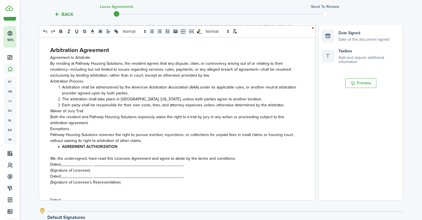
click at [147, 143] on p "Pathway Housing Solutions reserves the right to pursue eviction, injunctions, o…" at bounding box center [175, 138] width 250 height 12
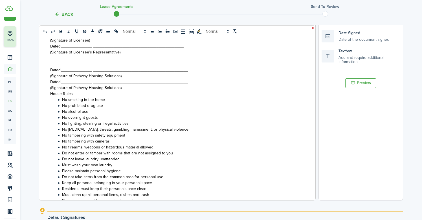
scroll to position [882, 0]
click at [49, 95] on div "Licensee Agreement _____ I (licensee) understand that THIS AGREEMENT IS NOT A L…" at bounding box center [175, 89] width 272 height 222
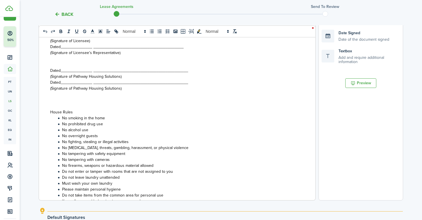
drag, startPoint x: 78, startPoint y: 108, endPoint x: 50, endPoint y: 108, distance: 27.9
click at [52, 108] on p at bounding box center [175, 106] width 250 height 6
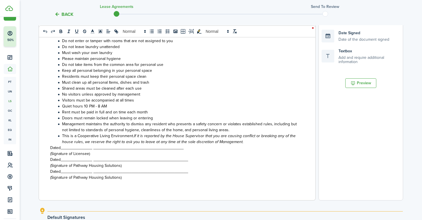
scroll to position [1012, 0]
click at [48, 155] on div "Licensee Agreement _____ I (licensee) understand that THIS AGREEMENT IS NOT A L…" at bounding box center [175, 89] width 272 height 222
click at [48, 159] on div "Licensee Agreement _____ I (licensee) understand that THIS AGREEMENT IS NOT A L…" at bounding box center [175, 89] width 272 height 222
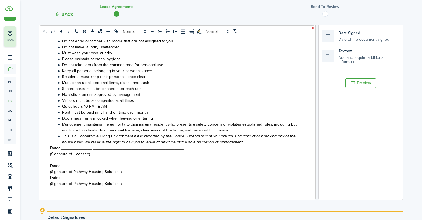
click at [49, 177] on div "Licensee Agreement _____ I (licensee) understand that THIS AGREEMENT IS NOT A L…" at bounding box center [175, 89] width 272 height 222
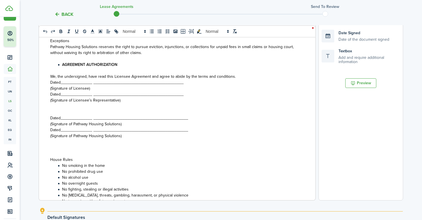
scroll to position [829, 0]
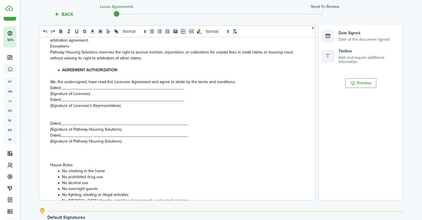
click at [51, 98] on span "Dated______________ ________________________________________" at bounding box center [116, 100] width 133 height 6
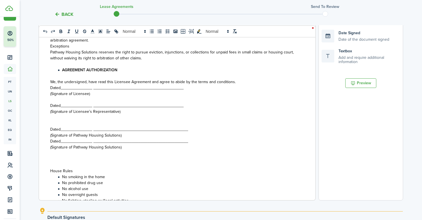
click at [52, 121] on p at bounding box center [175, 123] width 250 height 6
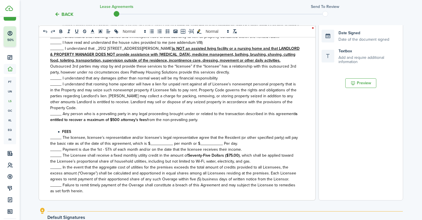
scroll to position [100, 0]
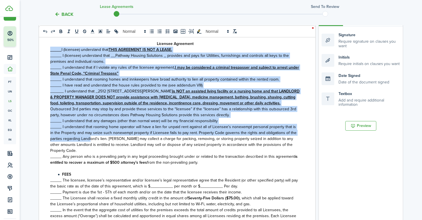
drag, startPoint x: 48, startPoint y: 47, endPoint x: 91, endPoint y: 138, distance: 101.0
click at [91, 138] on div "Licensee Agreement _____ I (licensee) understand that THIS AGREEMENT IS NOT A L…" at bounding box center [175, 132] width 272 height 222
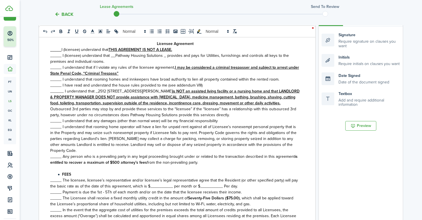
click at [114, 156] on span "_____ Any person who is a prevailing party in any legal proceeding brought unde…" at bounding box center [172, 156] width 245 height 6
click at [340, 6] on tc-wizard-header "Back Lease Agreements Send to review" at bounding box center [221, 12] width 373 height 25
